Goal: Task Accomplishment & Management: Manage account settings

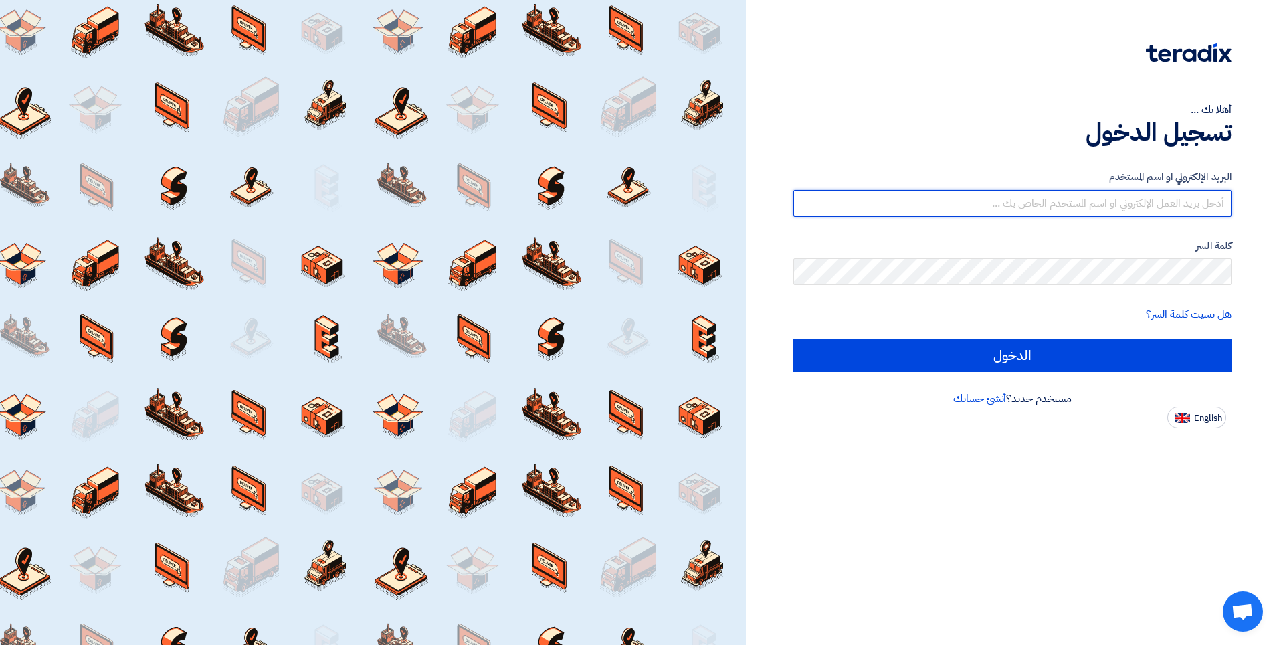
click at [1077, 201] on input "text" at bounding box center [1012, 203] width 438 height 27
type input "ب"
type input "[PERSON_NAME][EMAIL_ADDRESS][DOMAIN_NAME]"
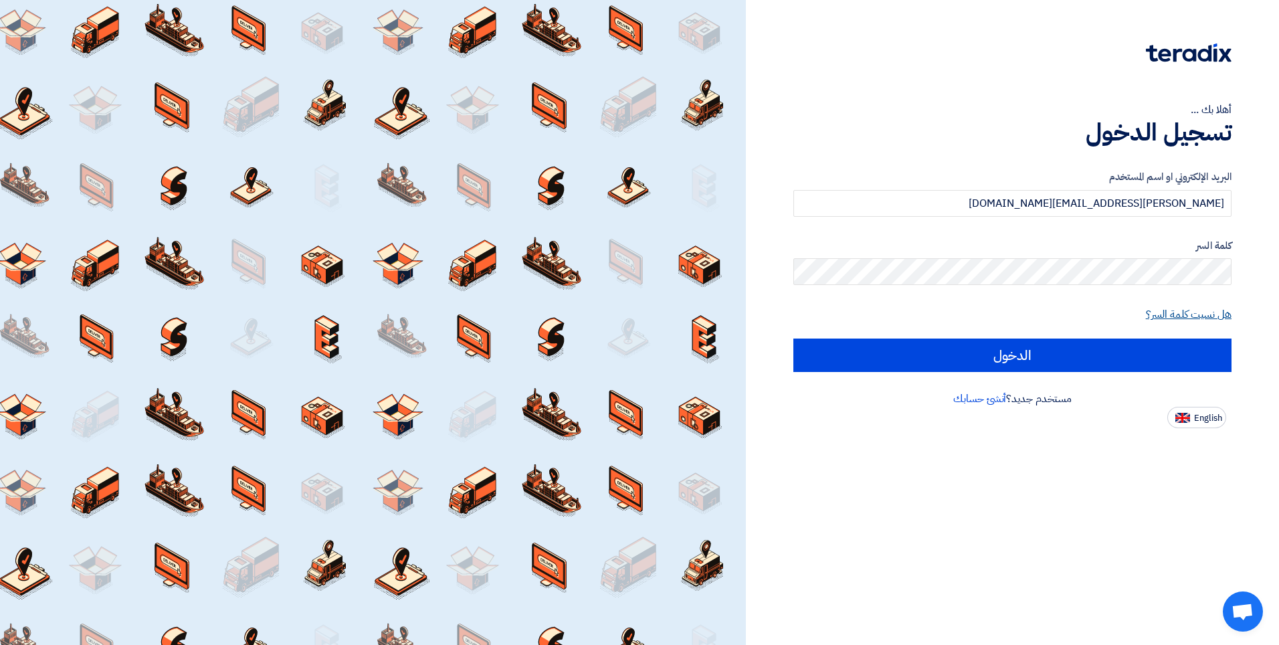
click at [1173, 311] on link "هل نسيت كلمة السر؟" at bounding box center [1189, 314] width 86 height 16
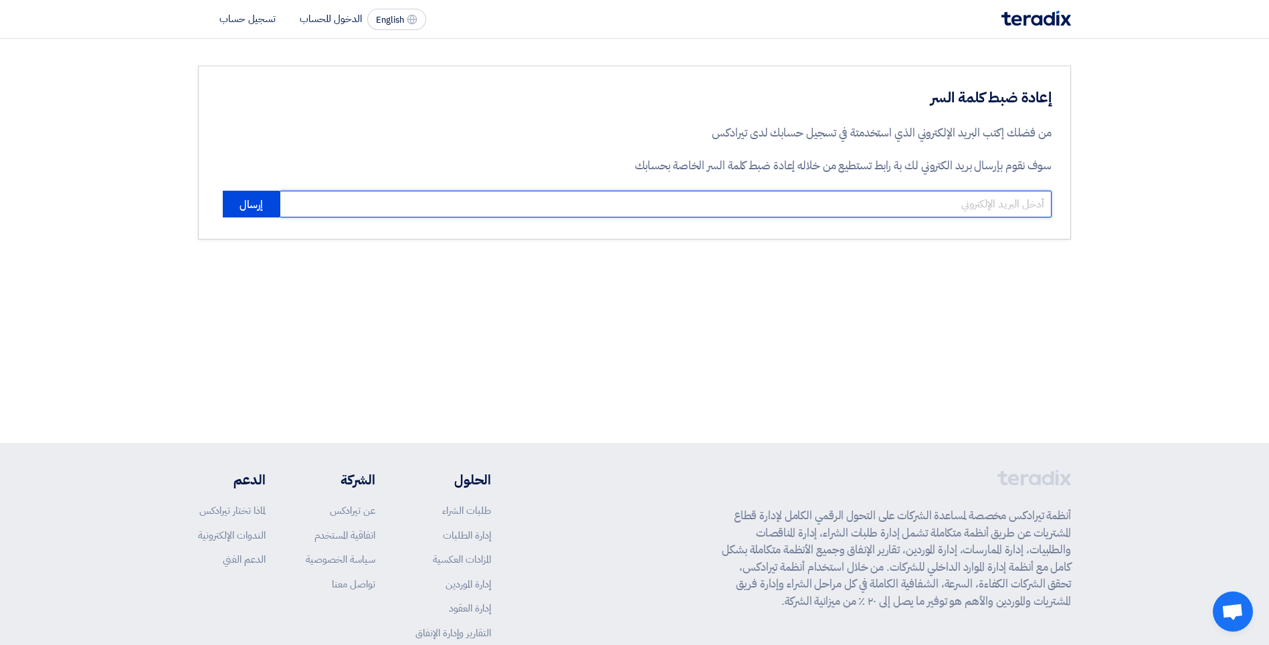
click at [961, 199] on input "email" at bounding box center [666, 204] width 772 height 27
type input "[PERSON_NAME][EMAIL_ADDRESS][DOMAIN_NAME]"
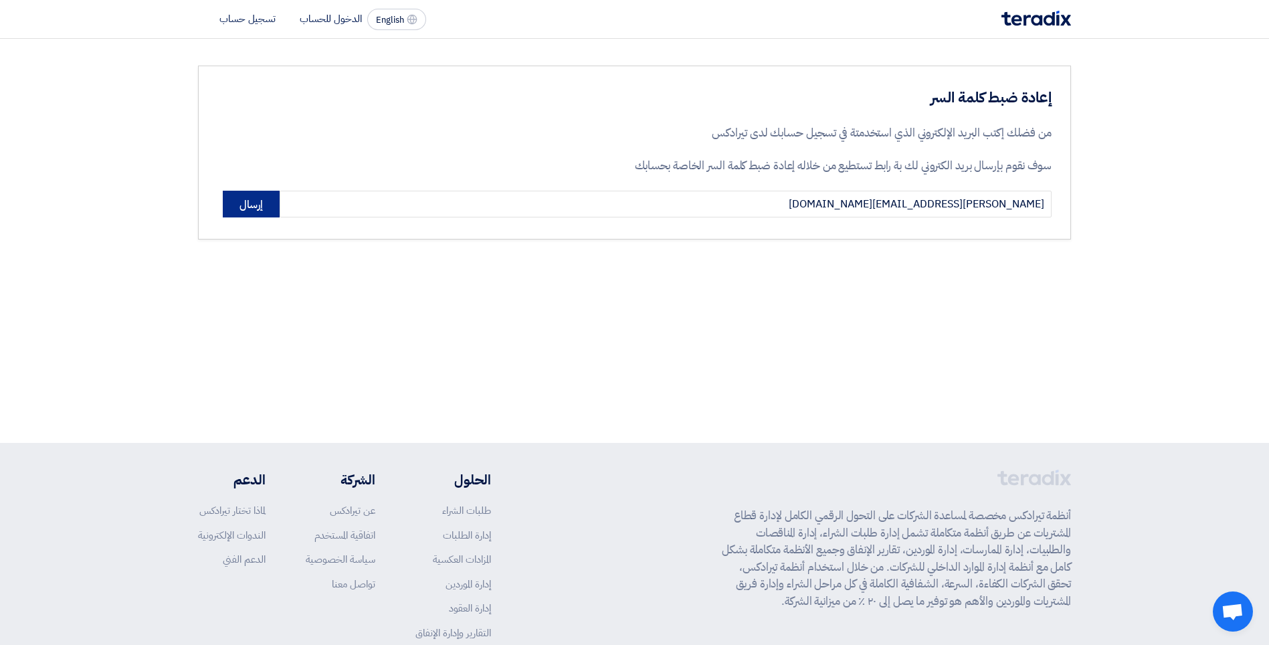
click at [269, 205] on button "إرسال" at bounding box center [251, 204] width 57 height 27
